Goal: Task Accomplishment & Management: Manage account settings

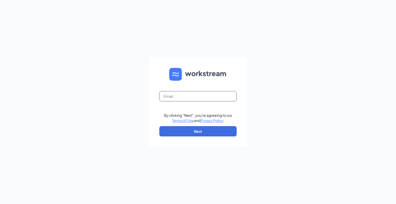
click at [167, 94] on input "text" at bounding box center [197, 96] width 77 height 10
type input "[EMAIL_ADDRESS][DOMAIN_NAME]"
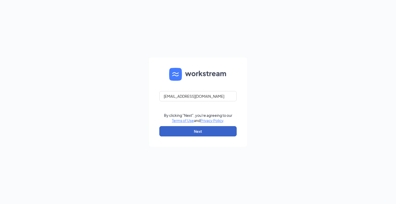
click at [198, 129] on button "Next" at bounding box center [197, 131] width 77 height 10
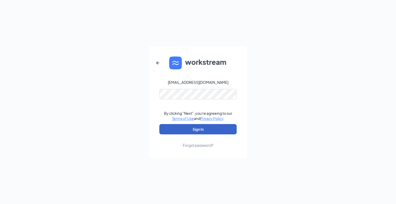
click at [202, 128] on button "Sign In" at bounding box center [197, 129] width 77 height 10
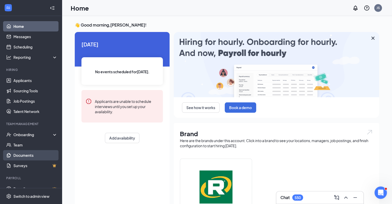
click at [27, 154] on link "Documents" at bounding box center [35, 155] width 44 height 10
